Goal: Task Accomplishment & Management: Manage account settings

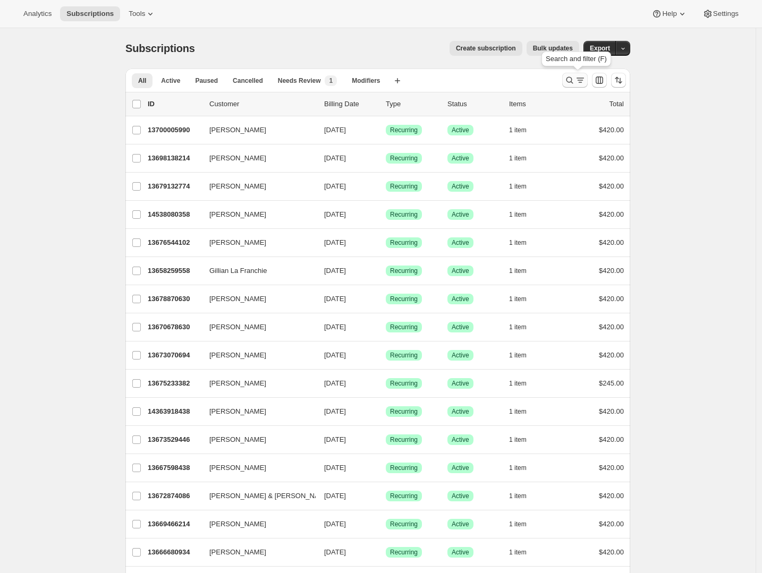
click at [570, 80] on icon "Search and filter results" at bounding box center [569, 80] width 11 height 11
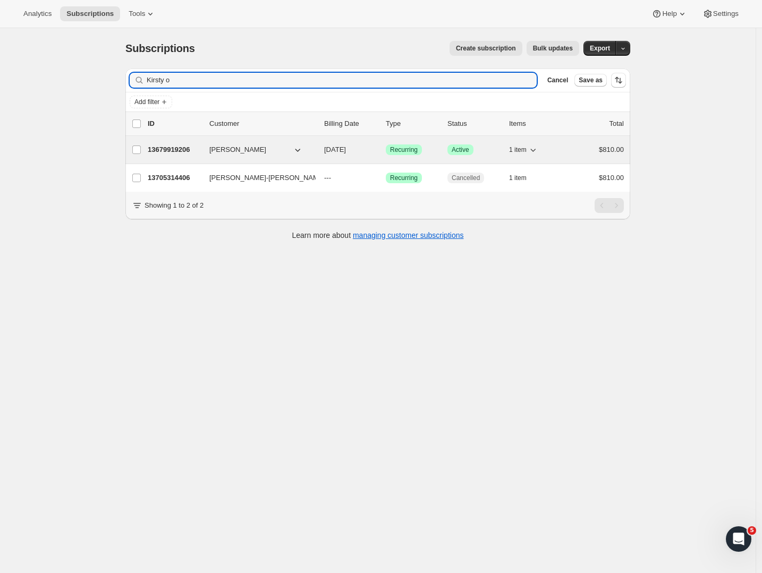
type input "Kirsty o"
click at [178, 151] on p "13679919206" at bounding box center [174, 149] width 53 height 11
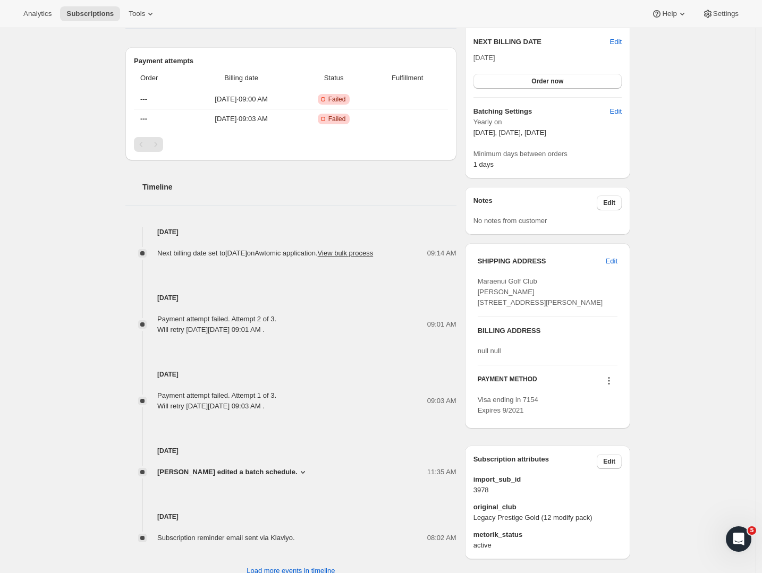
scroll to position [300, 0]
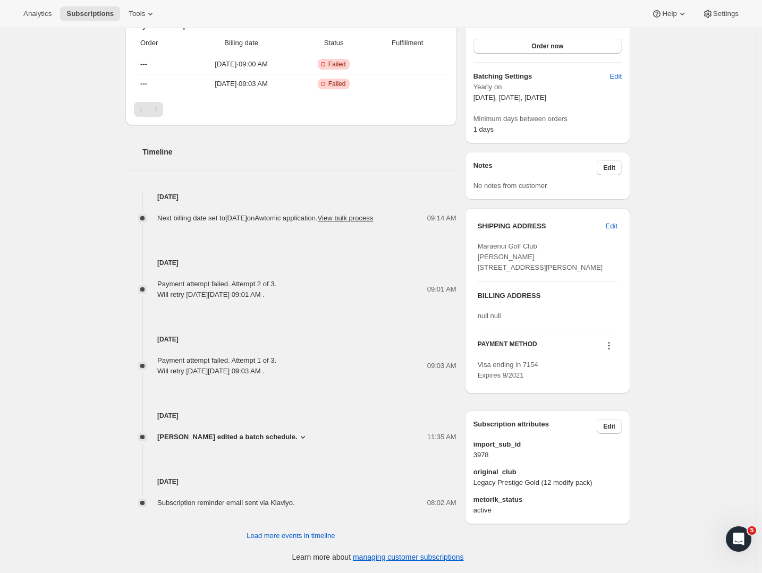
click at [514, 381] on div "Visa ending in 7154 Expires 9/2021" at bounding box center [547, 370] width 140 height 21
click at [612, 351] on icon at bounding box center [608, 345] width 11 height 11
click at [594, 442] on span "Add credit card" at bounding box center [595, 446] width 46 height 8
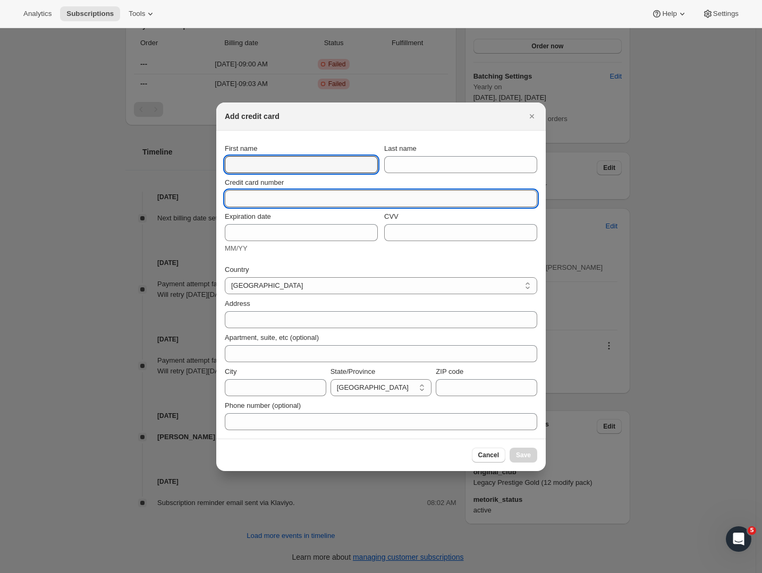
click at [259, 204] on input "Credit card number" at bounding box center [377, 198] width 304 height 17
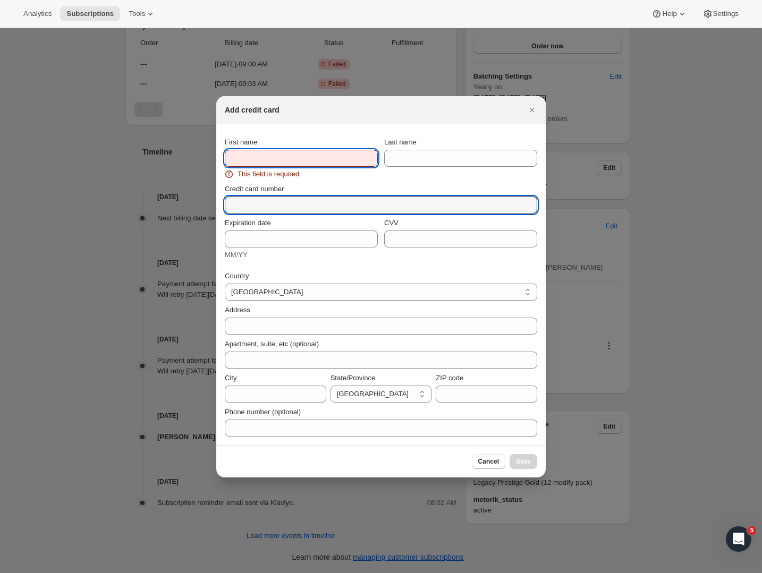
click at [242, 153] on input "First name" at bounding box center [301, 158] width 153 height 17
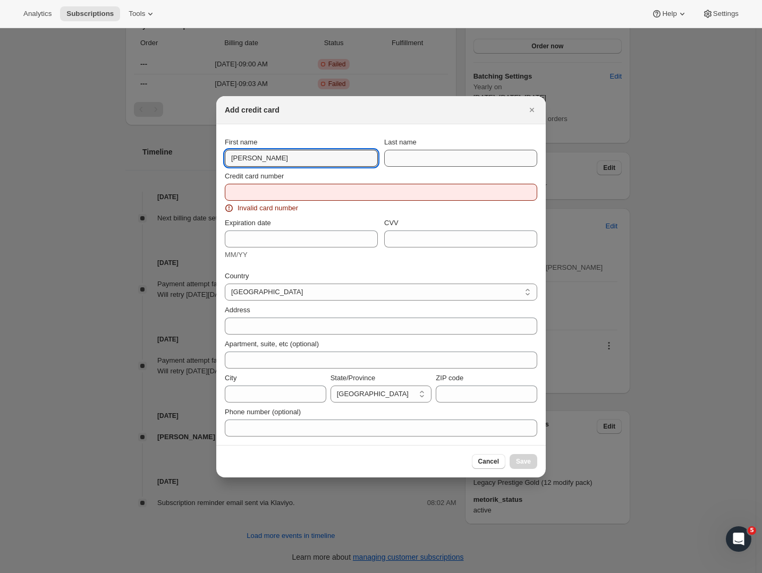
type input "Scott"
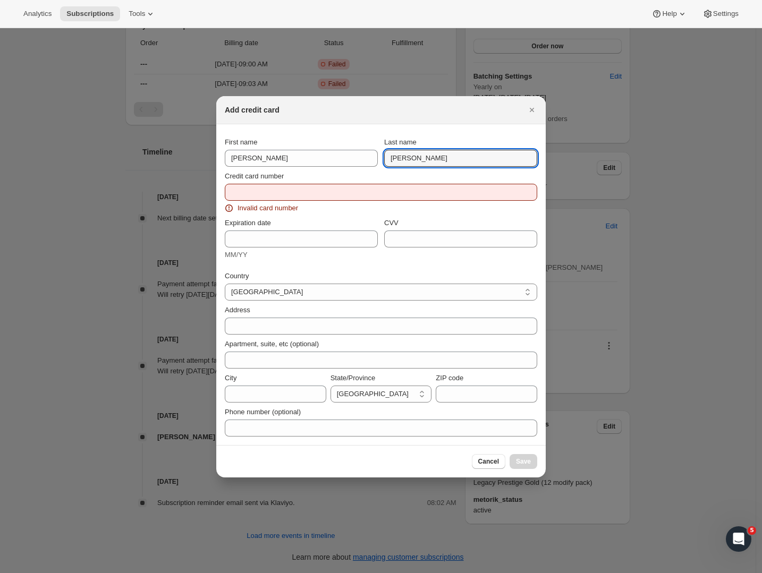
type input "[PERSON_NAME]"
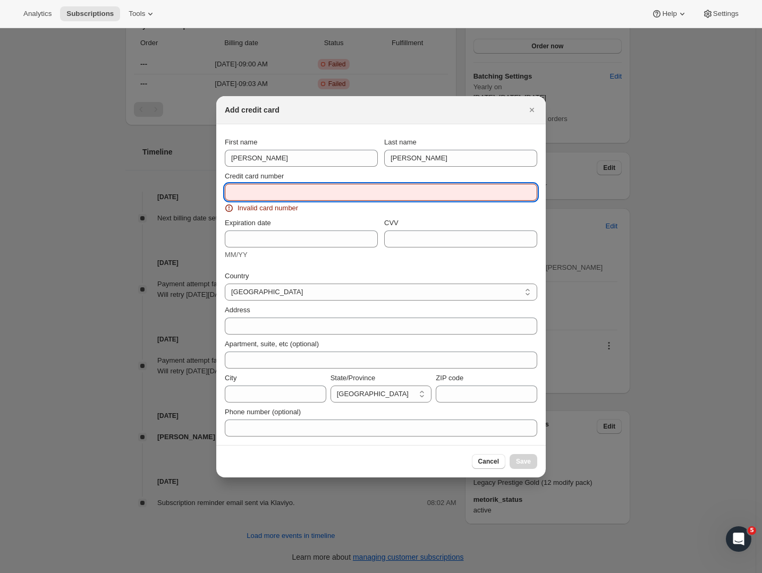
click at [258, 193] on input "Credit card number" at bounding box center [377, 192] width 304 height 17
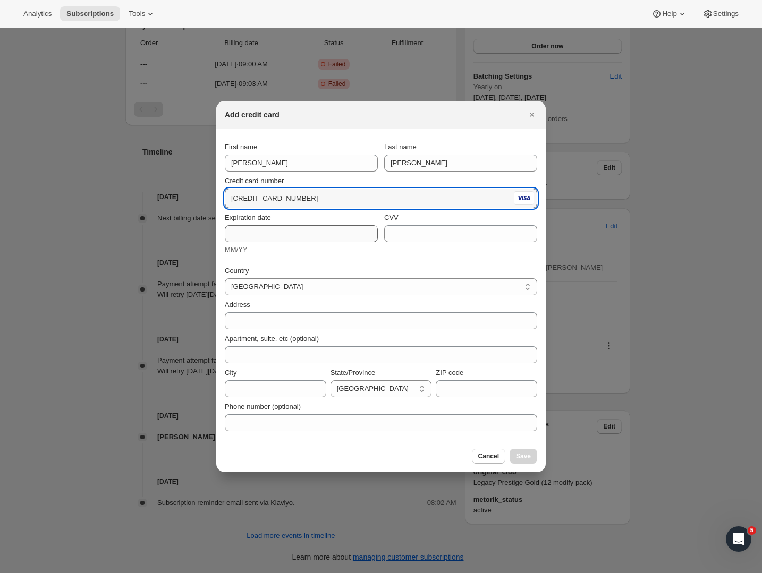
type input "4055 4720 0493 9333"
click at [249, 241] on input "Expiration date" at bounding box center [301, 233] width 153 height 17
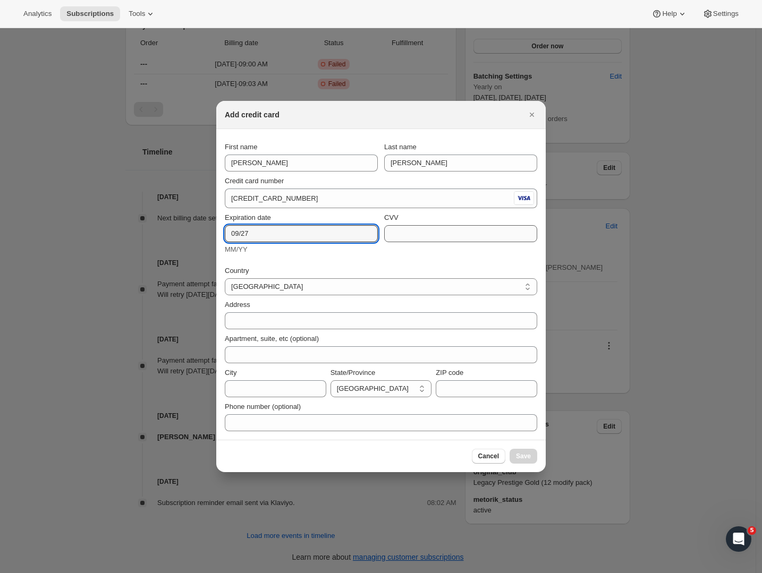
type input "09/27"
click at [410, 233] on input "CVV" at bounding box center [460, 233] width 153 height 17
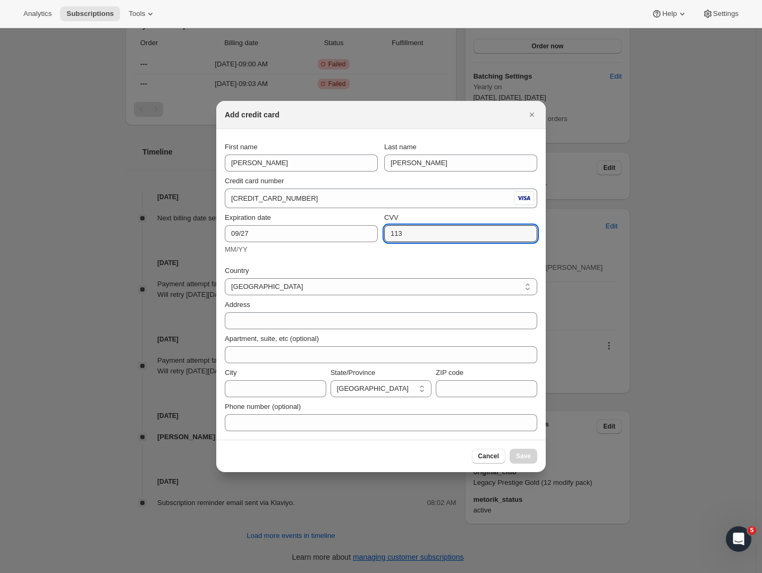
type input "113"
click at [306, 254] on div "MM/YY" at bounding box center [301, 249] width 153 height 11
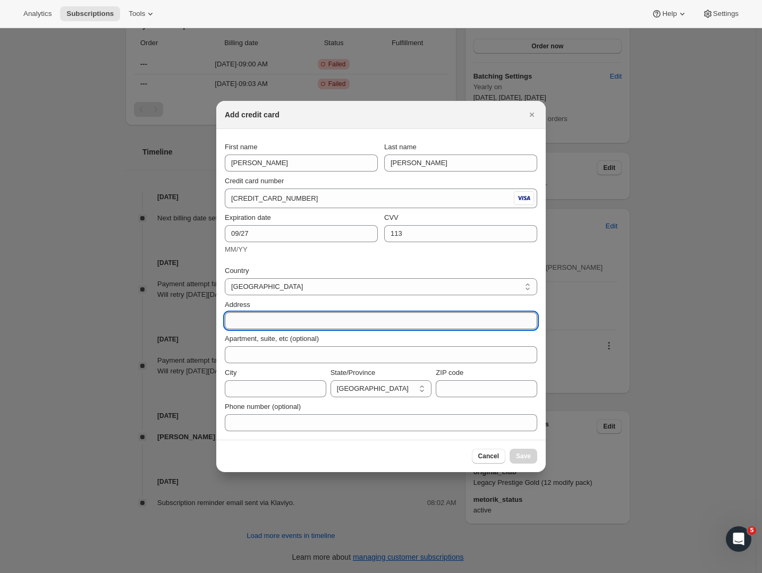
paste input "285 TE AWA AVENUE"
type input "285 TE AWA AVENUE"
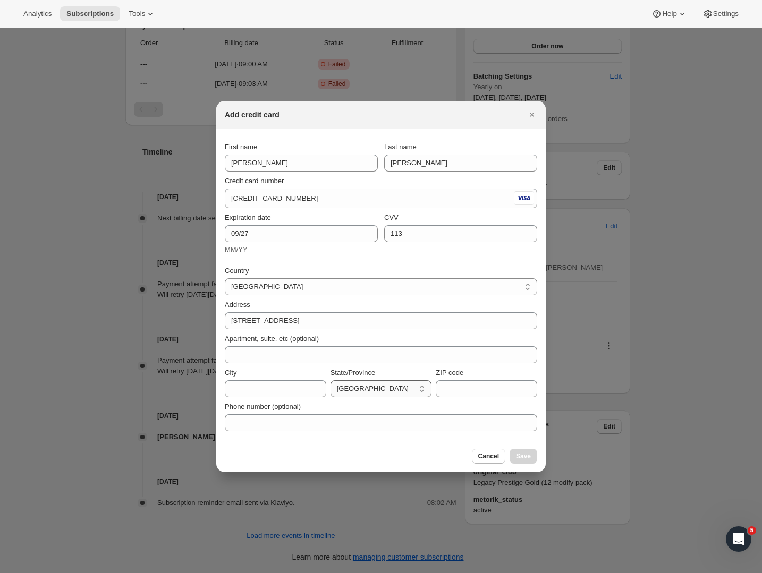
select select "HKB"
drag, startPoint x: 377, startPoint y: 383, endPoint x: 274, endPoint y: 382, distance: 103.0
click at [274, 382] on div "City State/Province Auckland Bay of Plenty Gisborne Hawke's Bay Manawatu-Wangan…" at bounding box center [381, 383] width 312 height 30
click at [275, 398] on div "Phone number (optional)" at bounding box center [381, 414] width 312 height 34
type input "v"
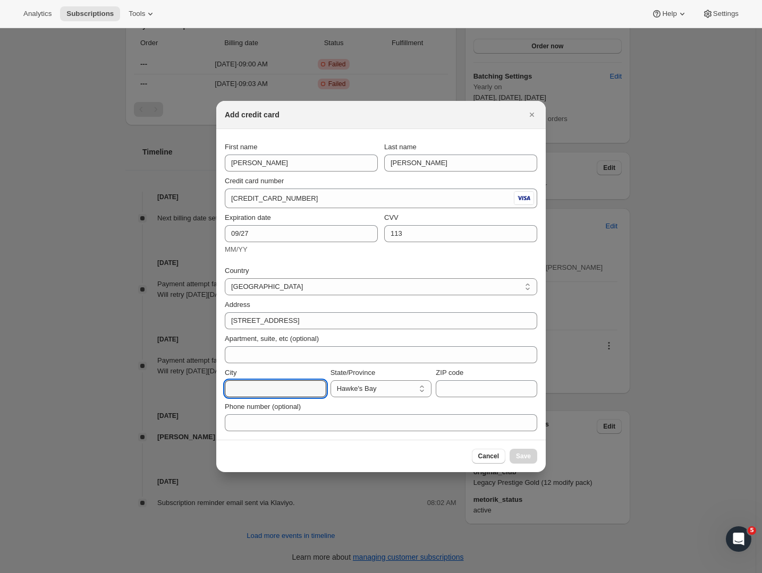
paste input "Napier"
type input "Napier"
paste input "4110"
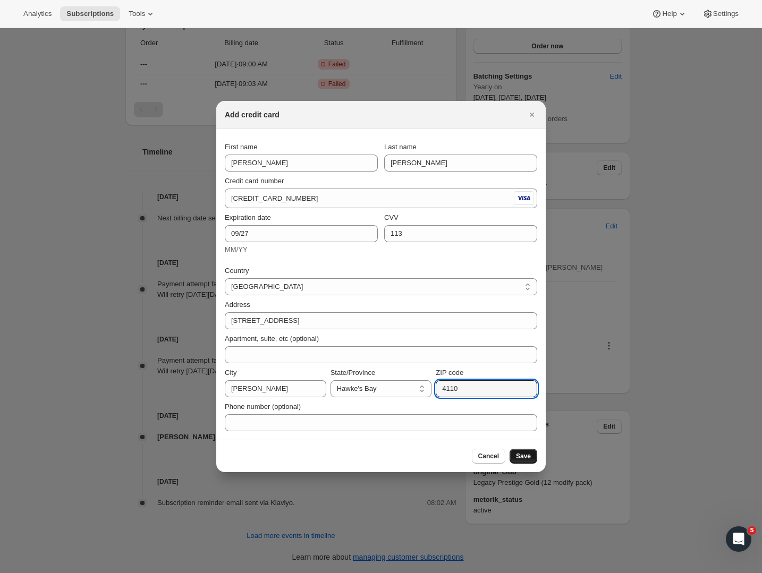
type input "4110"
click at [531, 461] on button "Save" at bounding box center [523, 456] width 28 height 15
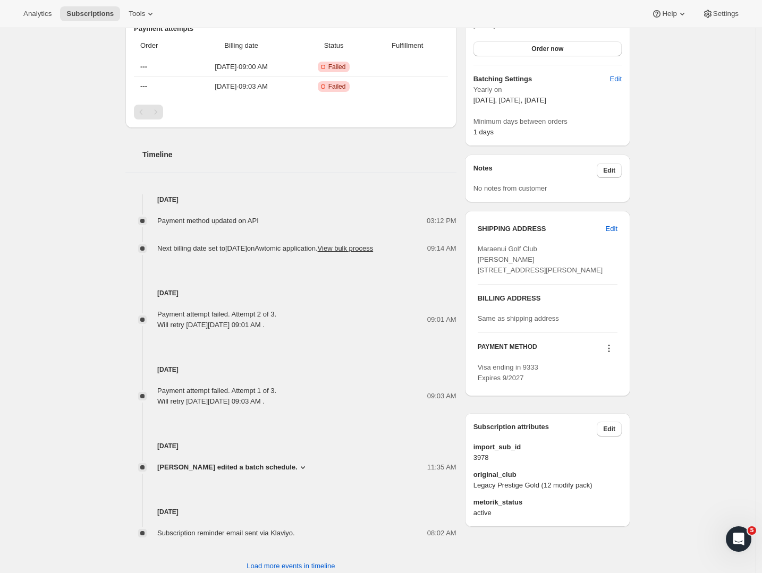
scroll to position [0, 0]
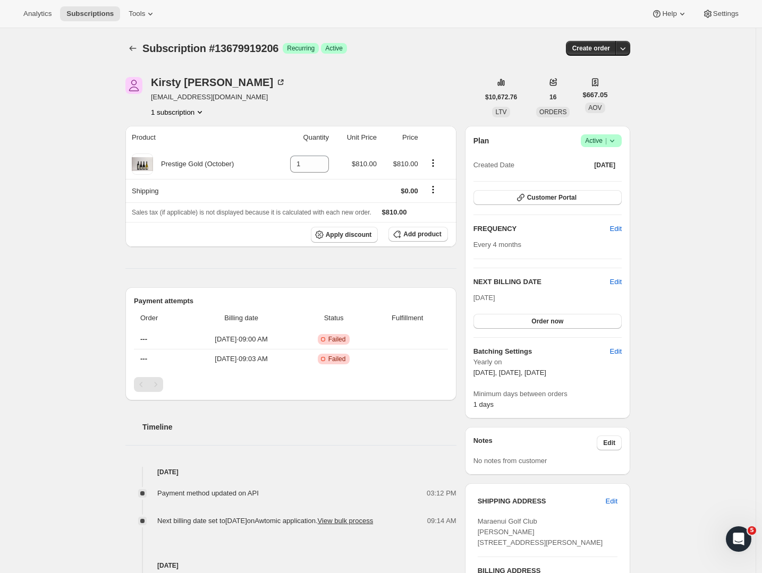
click at [538, 328] on div "Plan Success Active | Created Date Aug 20, 2025 Customer Portal FREQUENCY Edit …" at bounding box center [547, 272] width 148 height 276
click at [537, 323] on span "Order now" at bounding box center [547, 321] width 32 height 8
click at [539, 323] on span "Click to confirm" at bounding box center [547, 321] width 48 height 8
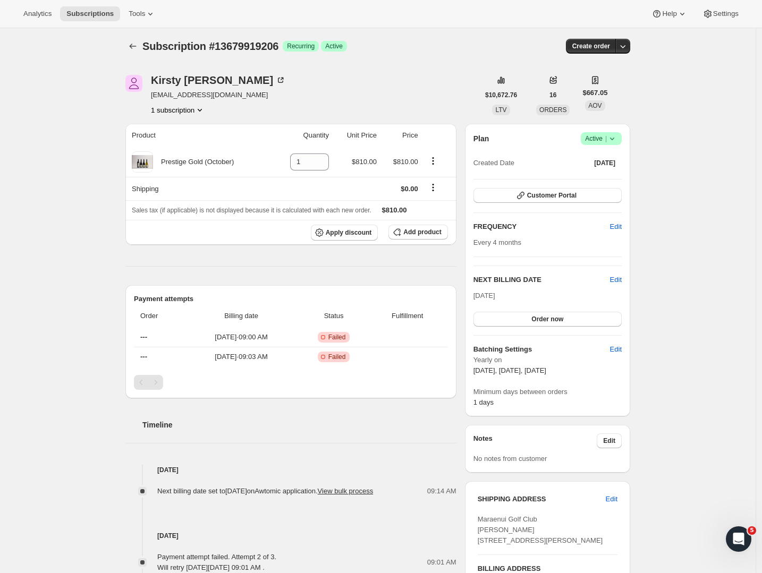
scroll to position [218, 0]
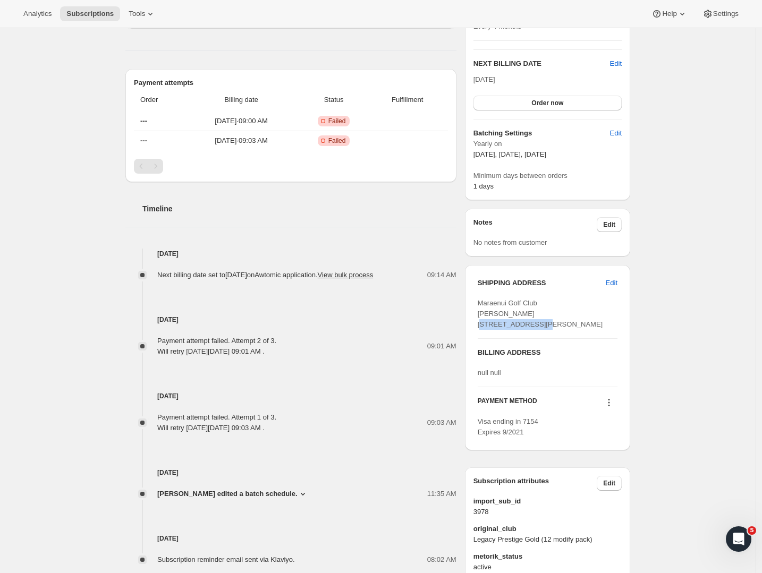
drag, startPoint x: 481, startPoint y: 324, endPoint x: 564, endPoint y: 326, distance: 82.9
click at [564, 326] on div "Maraenui Golf Club [PERSON_NAME] [STREET_ADDRESS][PERSON_NAME]" at bounding box center [547, 314] width 140 height 32
copy span "[STREET_ADDRESS]"
click at [517, 328] on span "Maraenui Golf Club [PERSON_NAME] [STREET_ADDRESS][PERSON_NAME]" at bounding box center [539, 313] width 125 height 29
drag, startPoint x: 480, startPoint y: 345, endPoint x: 502, endPoint y: 348, distance: 22.1
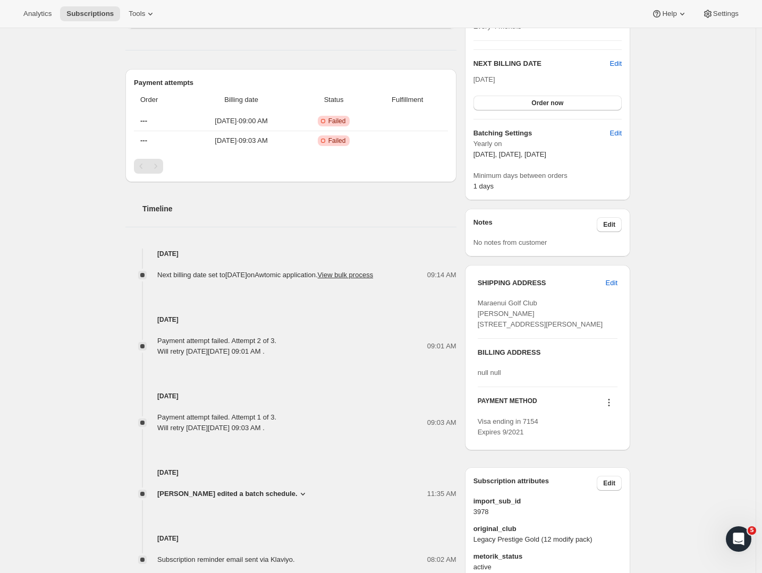
click at [502, 328] on span "Maraenui Golf Club [PERSON_NAME] [STREET_ADDRESS][PERSON_NAME]" at bounding box center [539, 313] width 125 height 29
copy span "[PERSON_NAME]"
click at [549, 330] on div "Maraenui Golf Club [PERSON_NAME] [STREET_ADDRESS][PERSON_NAME]" at bounding box center [547, 314] width 140 height 32
drag, startPoint x: 538, startPoint y: 346, endPoint x: 522, endPoint y: 344, distance: 16.0
click at [522, 330] on div "Maraenui Golf Club [PERSON_NAME] [STREET_ADDRESS][PERSON_NAME]" at bounding box center [547, 314] width 140 height 32
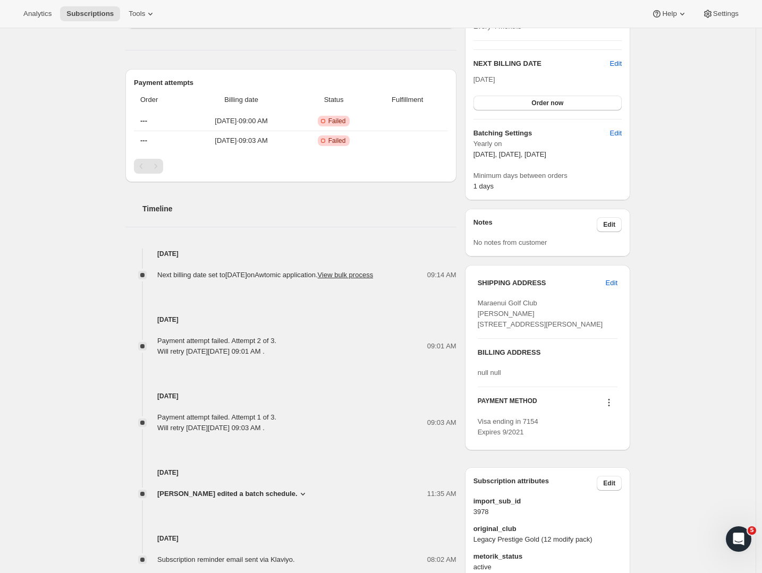
copy span "4110"
click at [706, 192] on div "Subscription #13679919206. This page is ready Subscription #13679919206 Success…" at bounding box center [377, 220] width 755 height 820
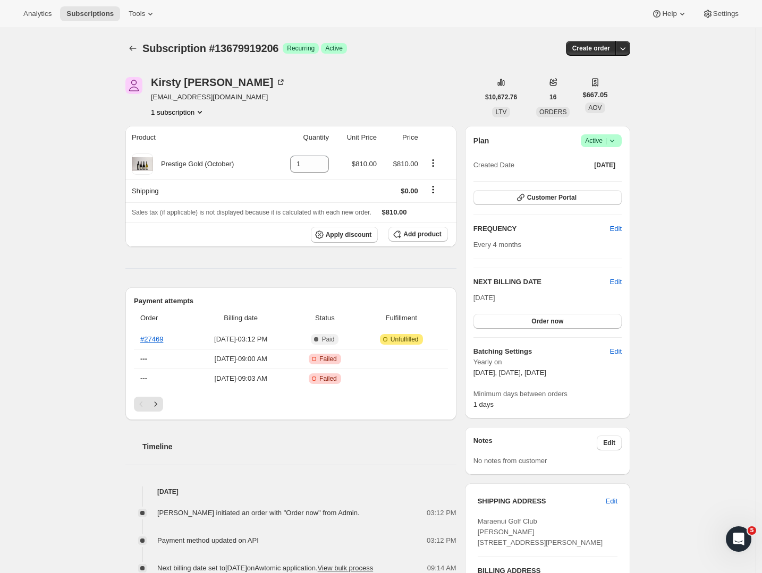
click at [664, 164] on div "Subscription #13679919206. This page is ready Subscription #13679919206 Success…" at bounding box center [377, 475] width 755 height 895
click at [131, 43] on button "Subscriptions" at bounding box center [132, 48] width 15 height 15
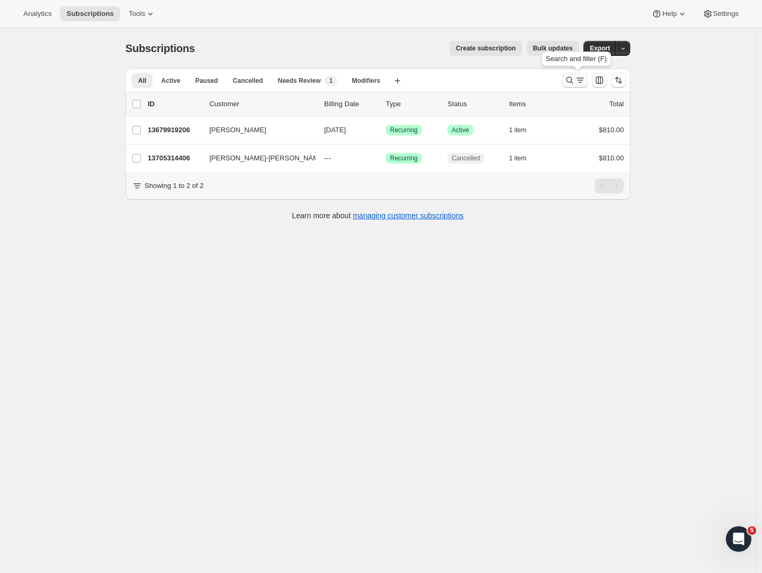
click at [580, 76] on icon "Search and filter results" at bounding box center [580, 80] width 11 height 11
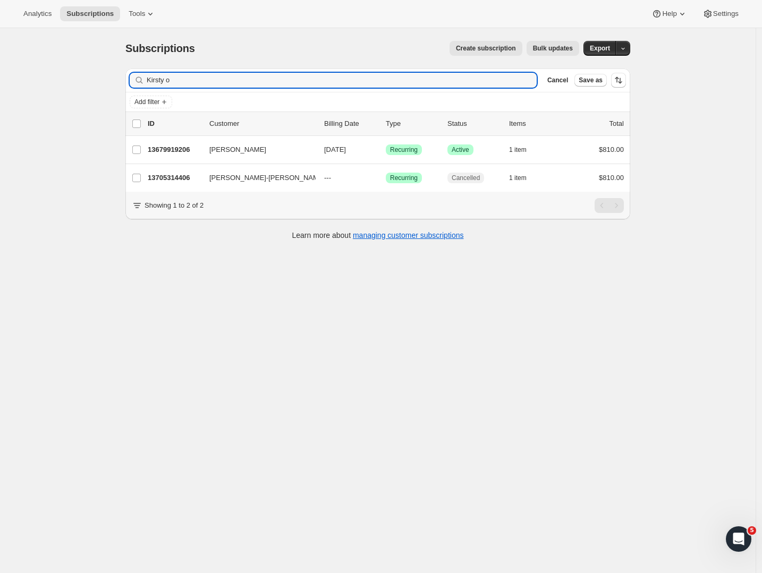
drag, startPoint x: 182, startPoint y: 76, endPoint x: 82, endPoint y: 78, distance: 99.9
click at [78, 79] on div "Subscriptions. This page is ready Subscriptions Create subscription Bulk update…" at bounding box center [377, 314] width 755 height 573
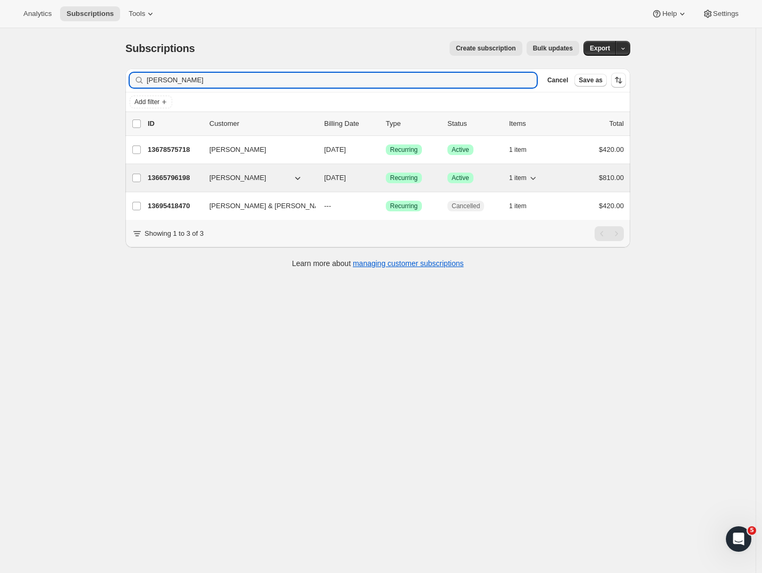
type input "[PERSON_NAME]"
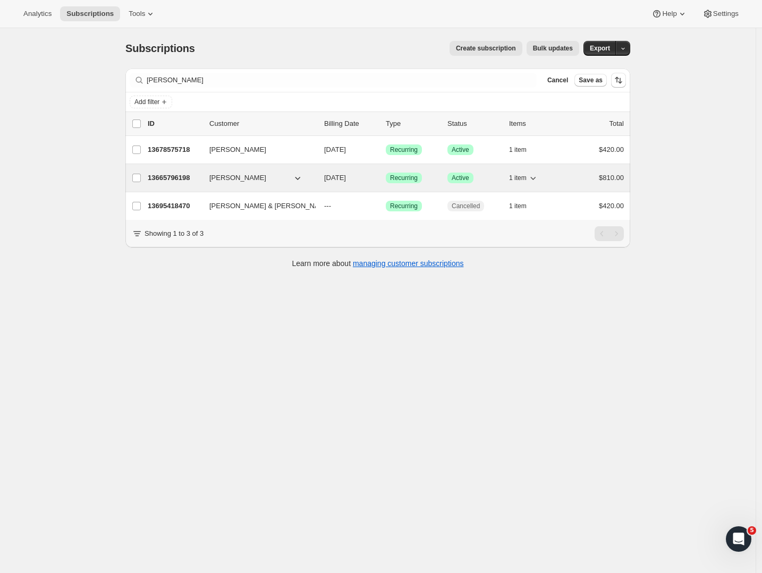
click at [185, 180] on p "13665796198" at bounding box center [174, 178] width 53 height 11
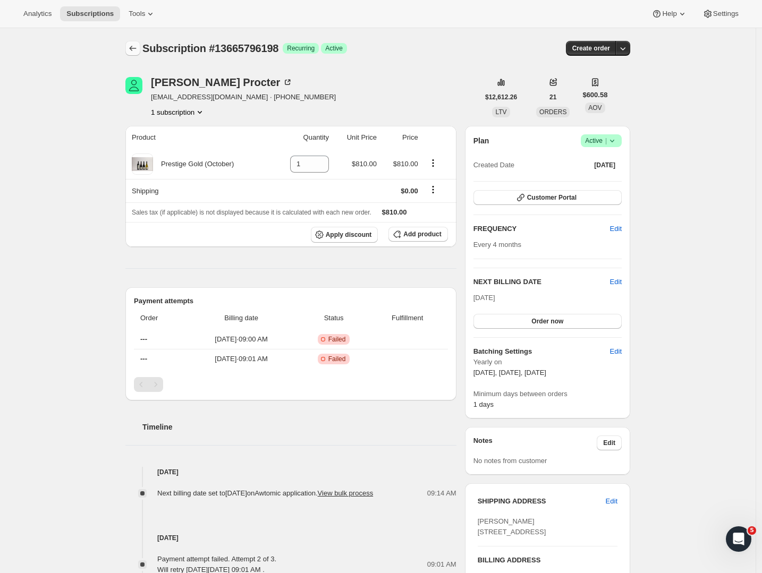
click at [130, 51] on button "Subscriptions" at bounding box center [132, 48] width 15 height 15
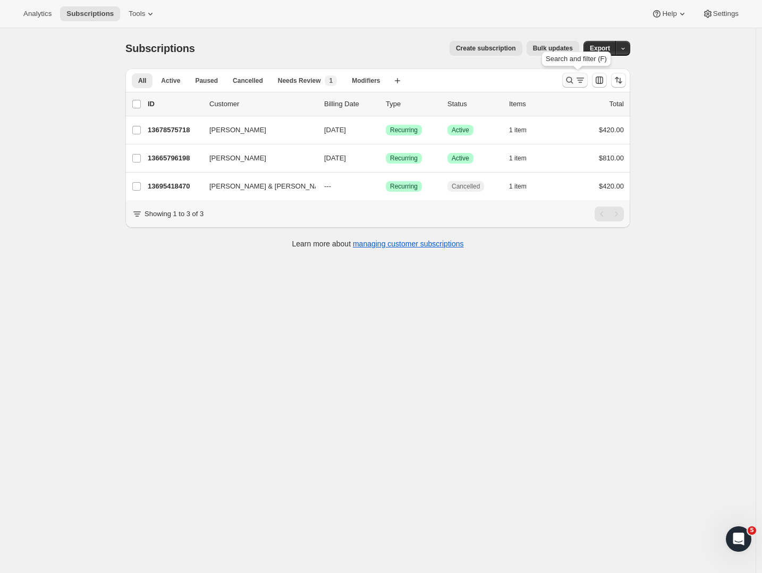
click at [574, 83] on icon "Search and filter results" at bounding box center [569, 80] width 11 height 11
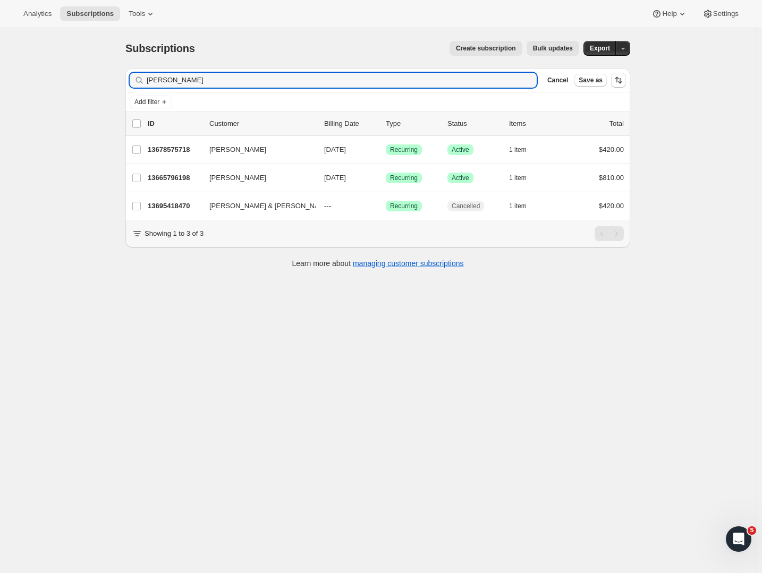
drag, startPoint x: 178, startPoint y: 78, endPoint x: 105, endPoint y: 80, distance: 73.8
click at [105, 80] on div "Subscriptions. This page is ready Subscriptions Create subscription Bulk update…" at bounding box center [377, 314] width 755 height 573
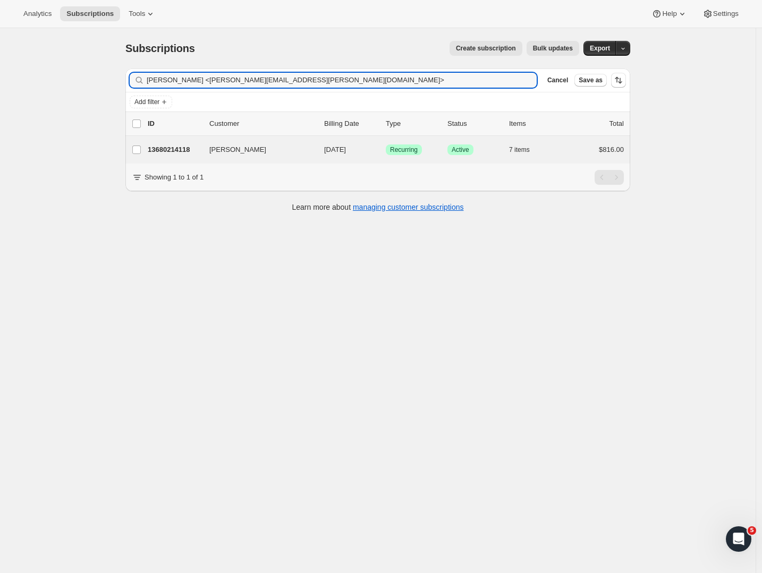
type input "[PERSON_NAME] <[PERSON_NAME][EMAIL_ADDRESS][PERSON_NAME][DOMAIN_NAME]>"
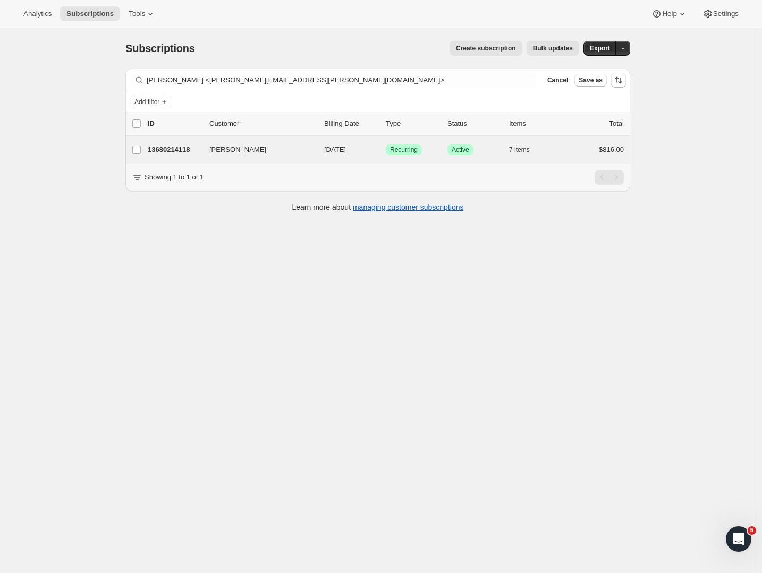
click at [263, 136] on div "[PERSON_NAME] 13680214118 [PERSON_NAME] [DATE] Success Recurring Success Active…" at bounding box center [377, 150] width 505 height 28
click at [197, 145] on p "13680214118" at bounding box center [174, 149] width 53 height 11
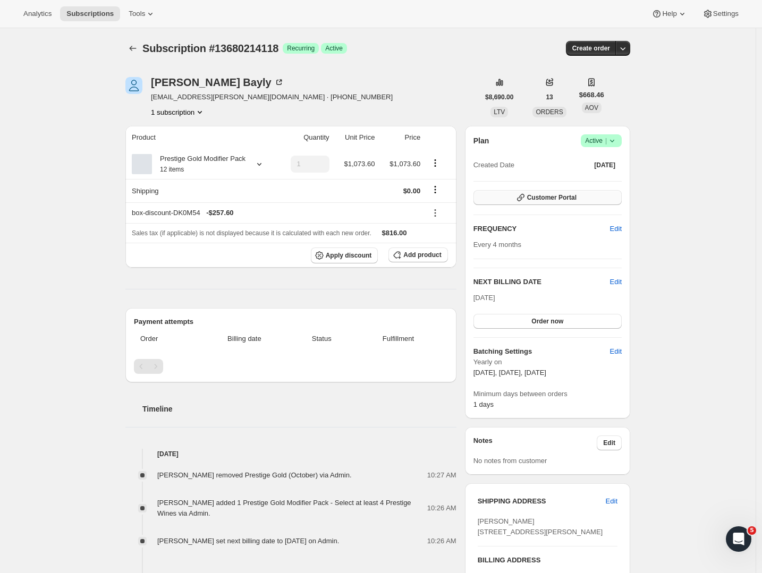
click at [554, 200] on span "Customer Portal" at bounding box center [551, 197] width 49 height 8
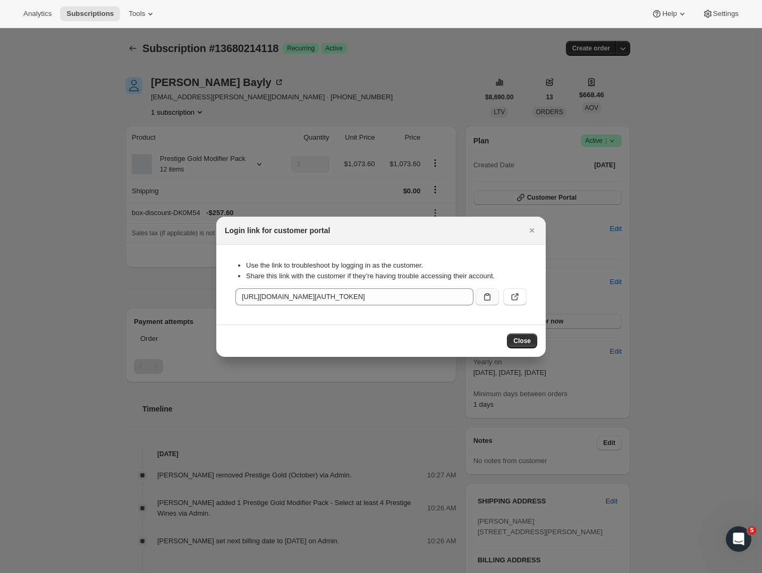
click at [483, 294] on icon ":rag:" at bounding box center [487, 297] width 11 height 11
click at [516, 344] on span "Close" at bounding box center [522, 341] width 18 height 8
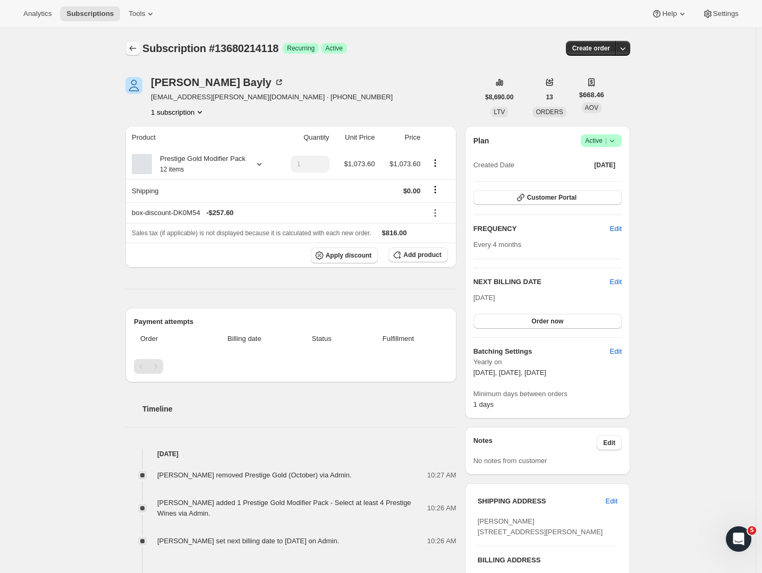
click at [138, 49] on icon "Subscriptions" at bounding box center [132, 48] width 11 height 11
